Goal: Entertainment & Leisure: Consume media (video, audio)

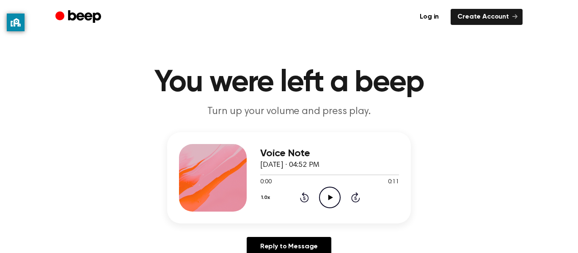
click at [334, 195] on icon "Play Audio" at bounding box center [330, 198] width 22 height 22
click at [328, 195] on icon "Play Audio" at bounding box center [330, 198] width 22 height 22
click at [332, 199] on icon "Play Audio" at bounding box center [330, 198] width 22 height 22
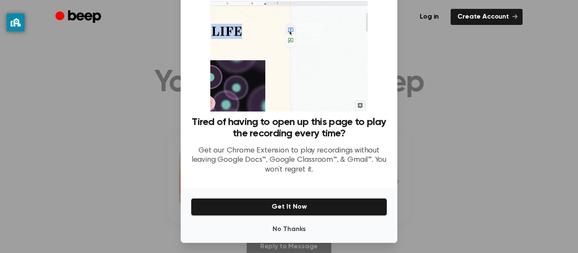
scroll to position [47, 0]
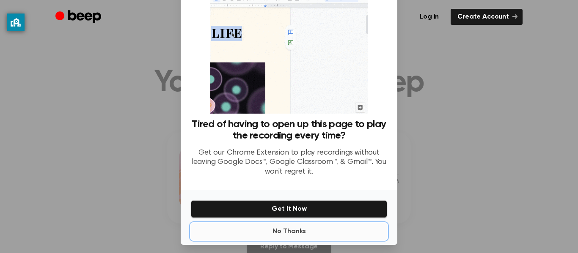
click at [327, 234] on button "No Thanks" at bounding box center [289, 231] width 196 height 17
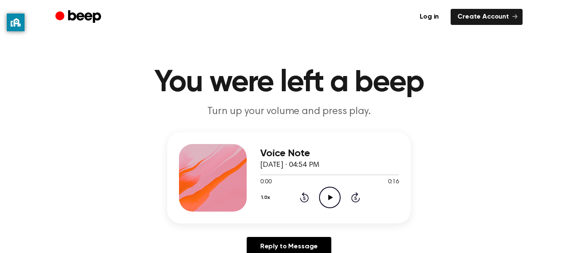
click at [335, 200] on icon "Play Audio" at bounding box center [330, 198] width 22 height 22
